Goal: Information Seeking & Learning: Learn about a topic

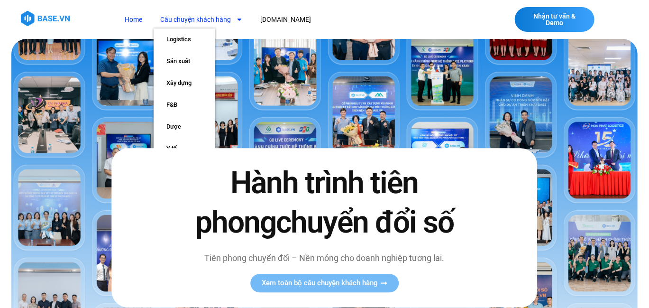
click at [200, 18] on link "Câu chuyện khách hàng" at bounding box center [202, 20] width 96 height 18
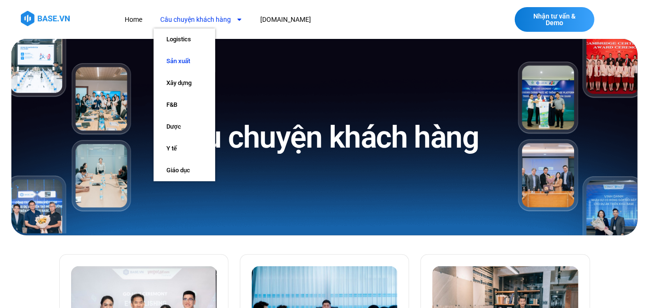
click at [174, 62] on link "Sản xuất" at bounding box center [185, 61] width 62 height 22
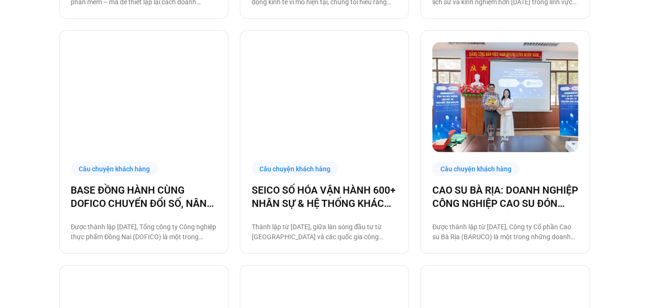
scroll to position [474, 0]
